Goal: Information Seeking & Learning: Compare options

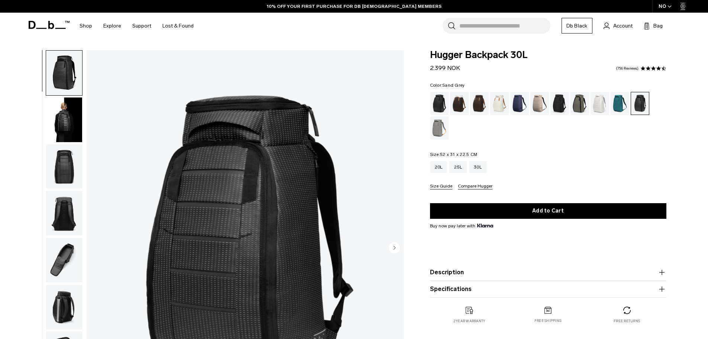
click at [440, 131] on div "Sand Grey" at bounding box center [439, 127] width 19 height 23
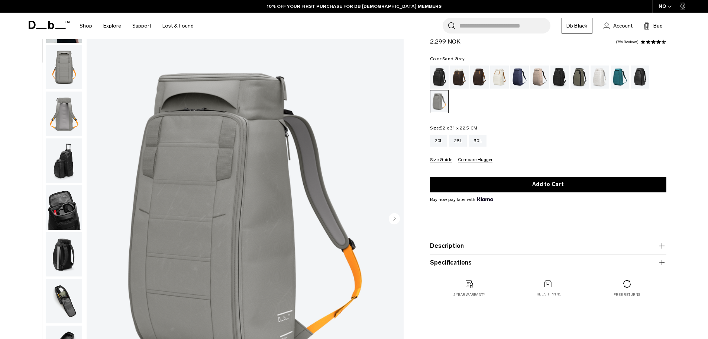
scroll to position [74, 0]
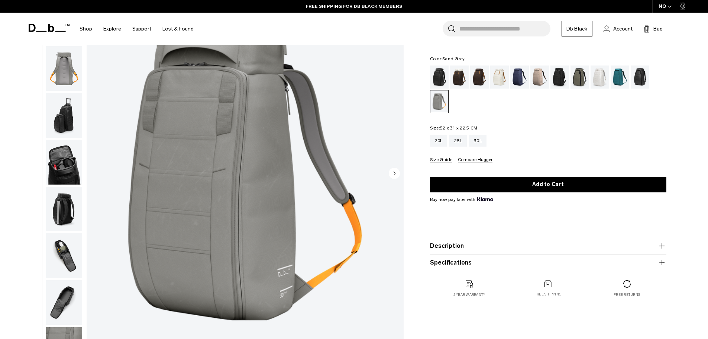
click at [64, 250] on img "button" at bounding box center [64, 255] width 36 height 45
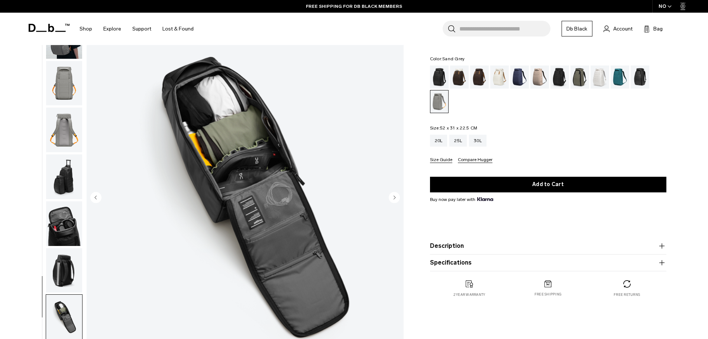
scroll to position [37, 0]
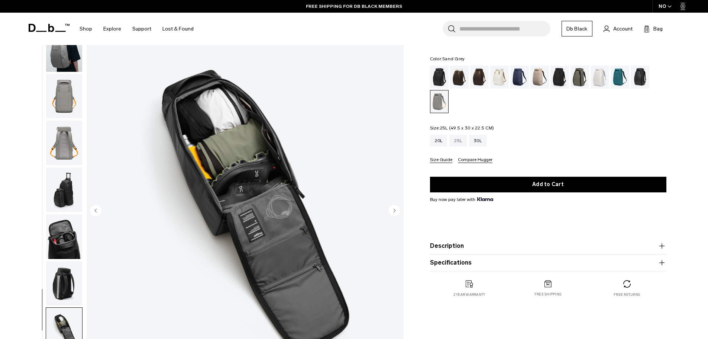
click at [460, 142] on div "25L" at bounding box center [458, 141] width 17 height 12
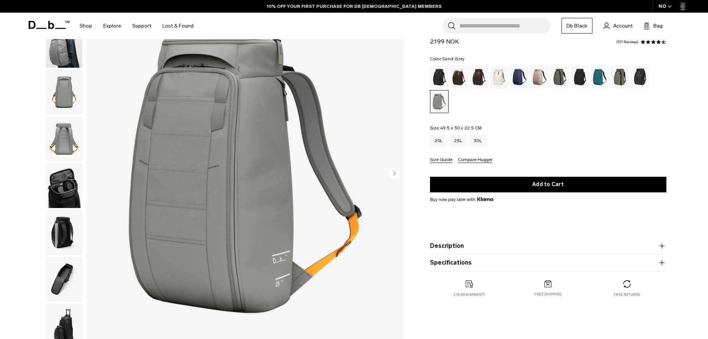
click at [65, 277] on img "button" at bounding box center [64, 279] width 36 height 45
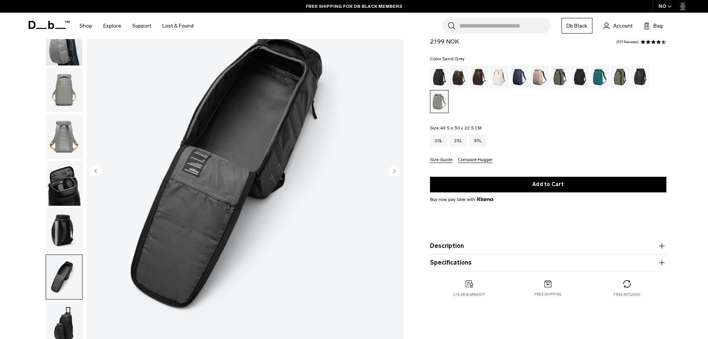
scroll to position [74, 0]
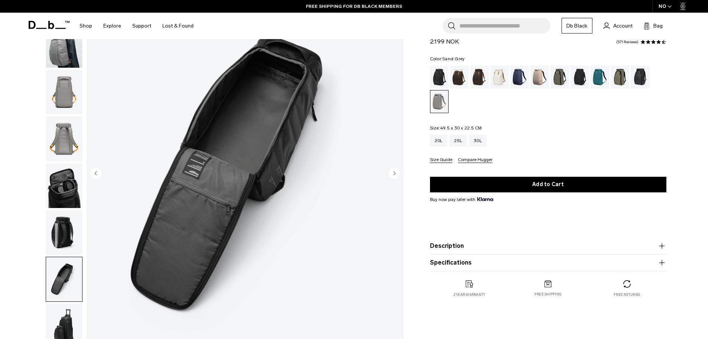
click at [67, 195] on img "button" at bounding box center [64, 185] width 36 height 45
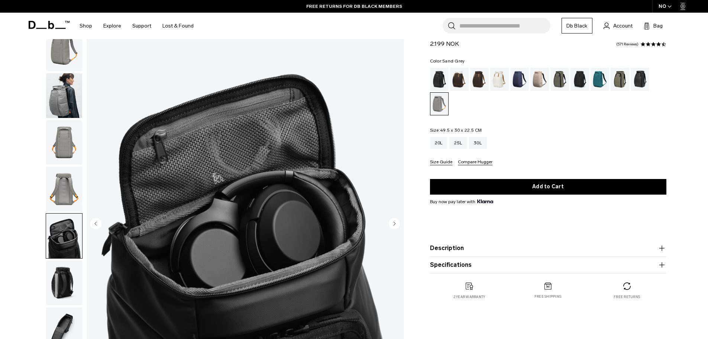
scroll to position [37, 0]
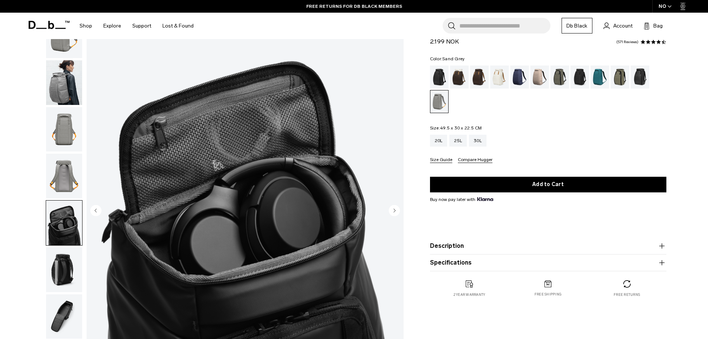
click at [61, 273] on img "button" at bounding box center [64, 269] width 36 height 45
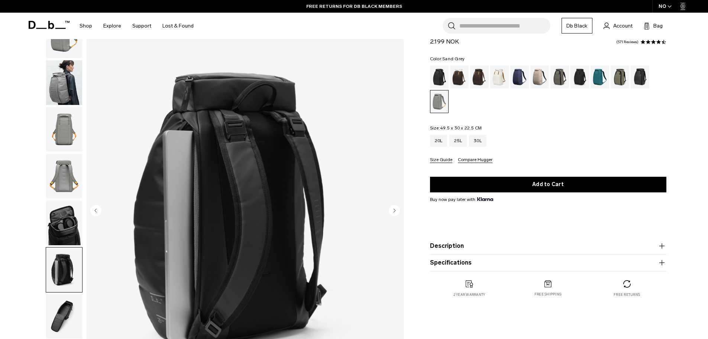
click at [70, 180] on img "button" at bounding box center [64, 176] width 36 height 45
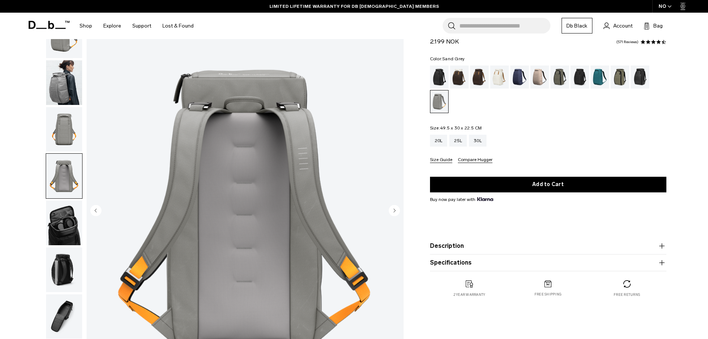
click at [62, 127] on img "button" at bounding box center [64, 129] width 36 height 45
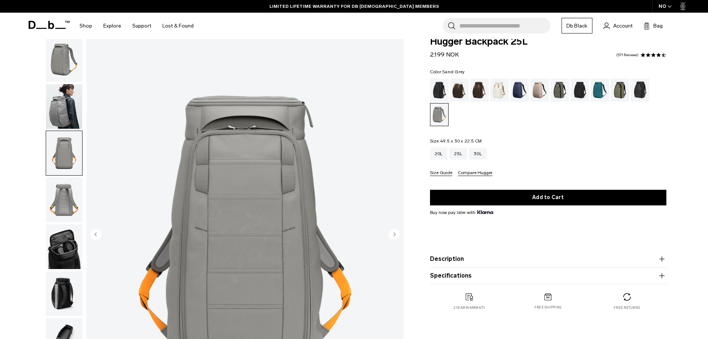
scroll to position [0, 0]
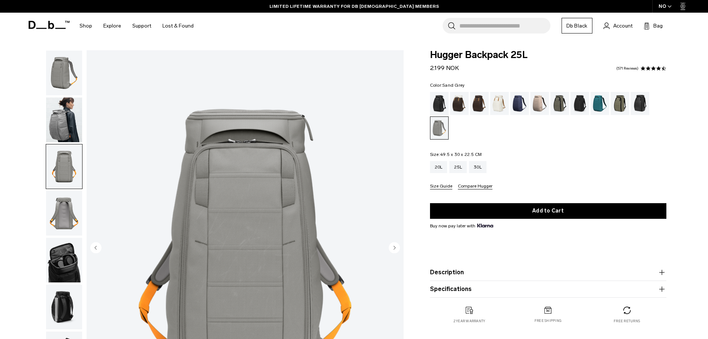
click at [68, 70] on img "button" at bounding box center [64, 73] width 36 height 45
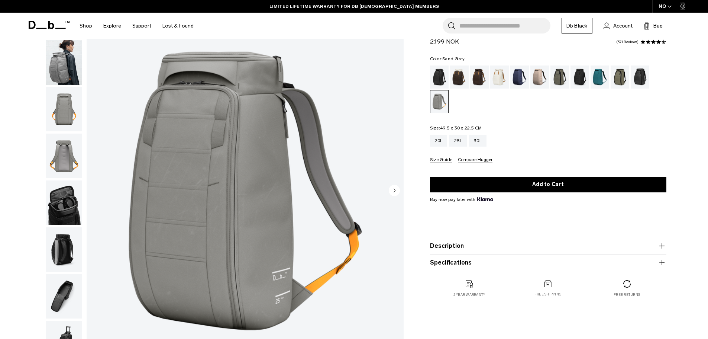
scroll to position [74, 0]
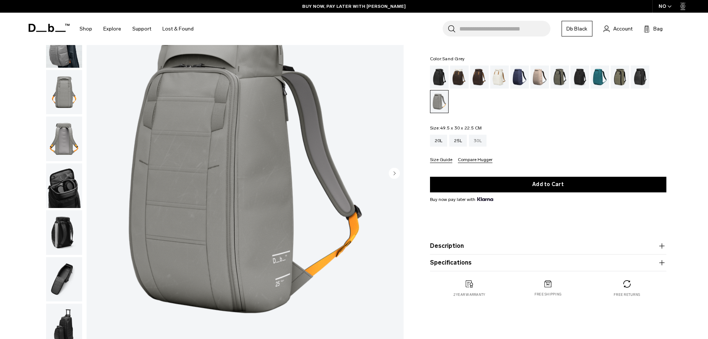
click at [479, 143] on div "30L" at bounding box center [477, 141] width 17 height 12
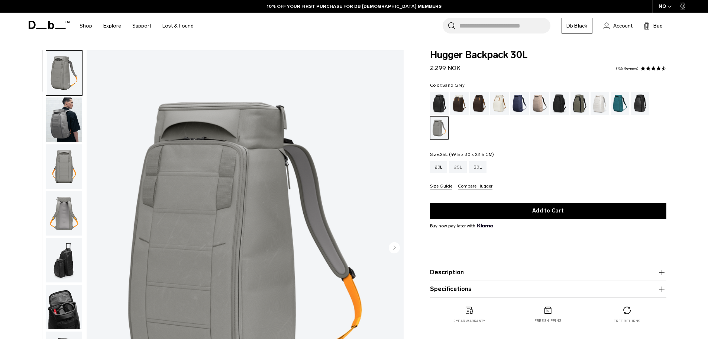
click at [460, 167] on div "25L" at bounding box center [458, 167] width 17 height 12
